Goal: Task Accomplishment & Management: Manage account settings

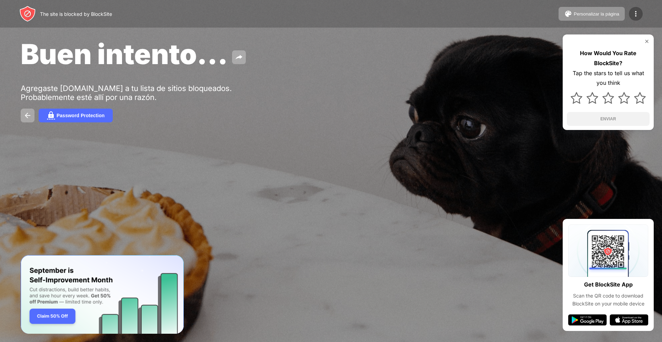
click at [635, 12] on img at bounding box center [635, 14] width 8 height 8
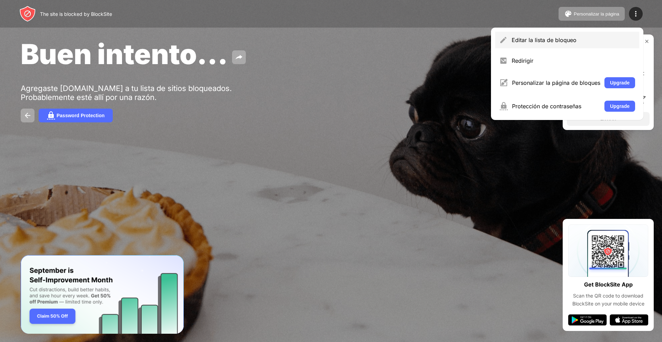
click at [572, 40] on div "Editar la lista de bloqueo" at bounding box center [572, 40] width 123 height 7
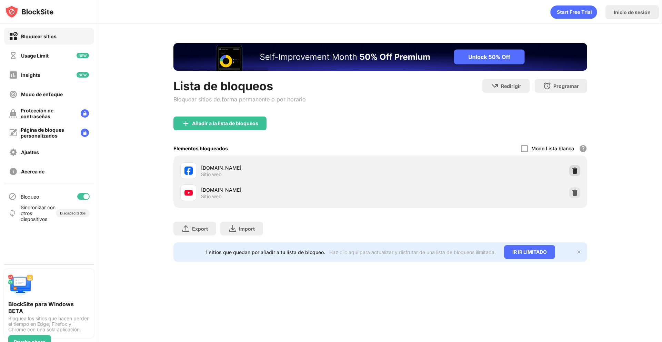
click at [572, 173] on img at bounding box center [574, 170] width 7 height 7
